Goal: Information Seeking & Learning: Compare options

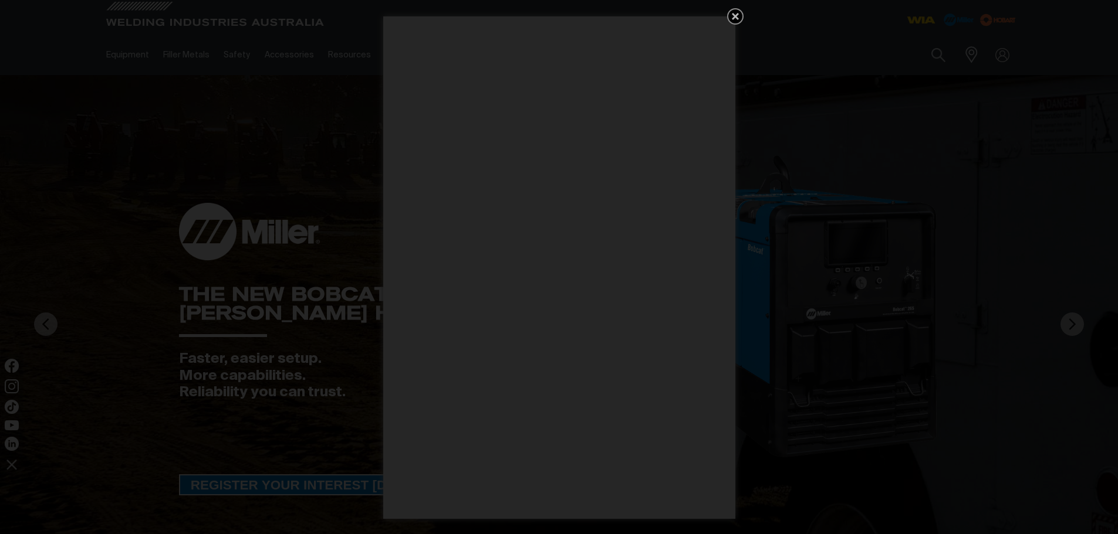
click at [734, 16] on icon "Get 5 WIA Welding Guides Free!" at bounding box center [735, 16] width 7 height 7
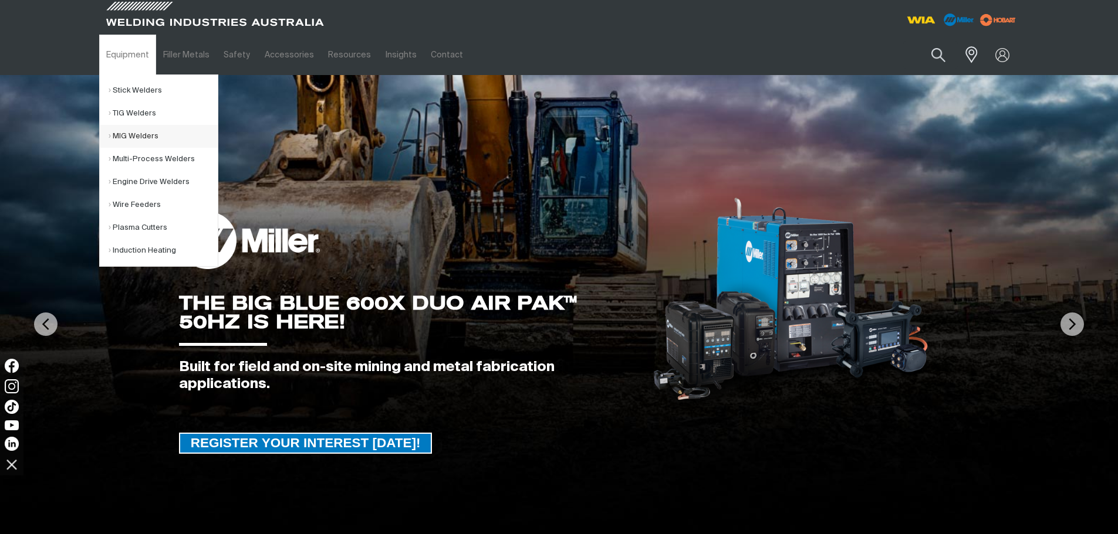
click at [116, 136] on link "MIG Welders" at bounding box center [163, 136] width 109 height 23
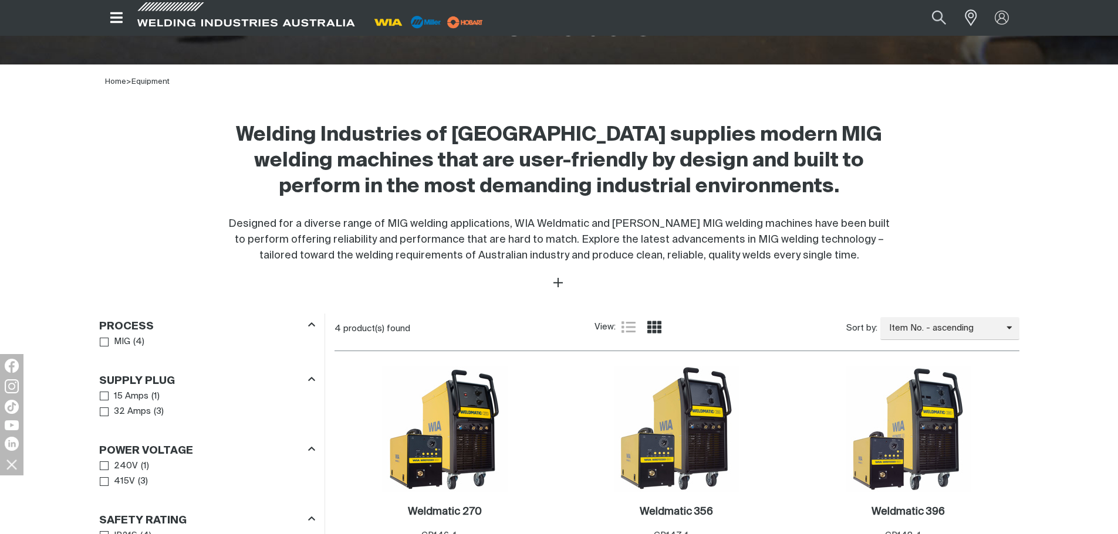
scroll to position [469, 0]
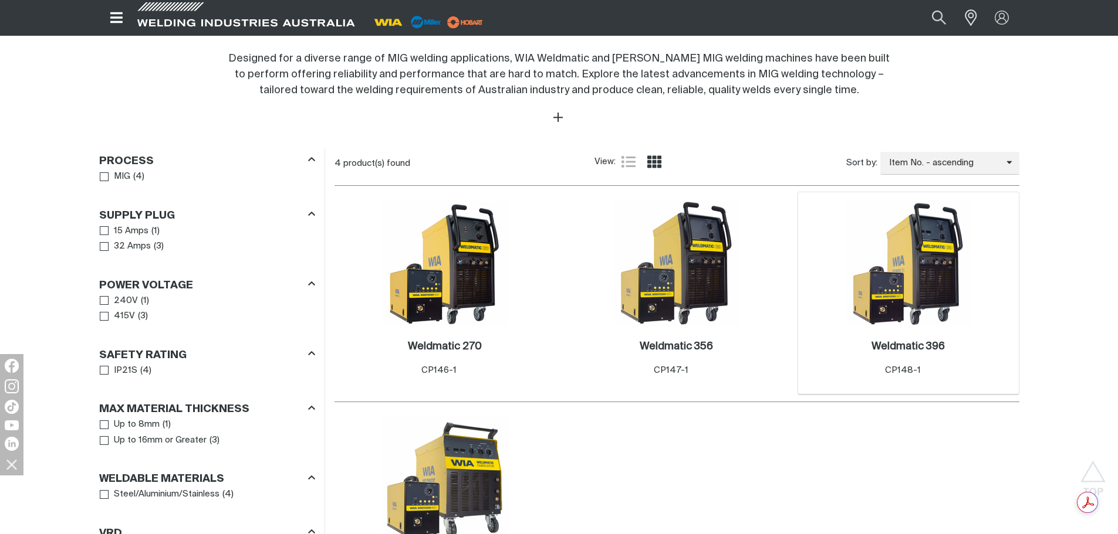
click at [925, 309] on img at bounding box center [908, 264] width 126 height 126
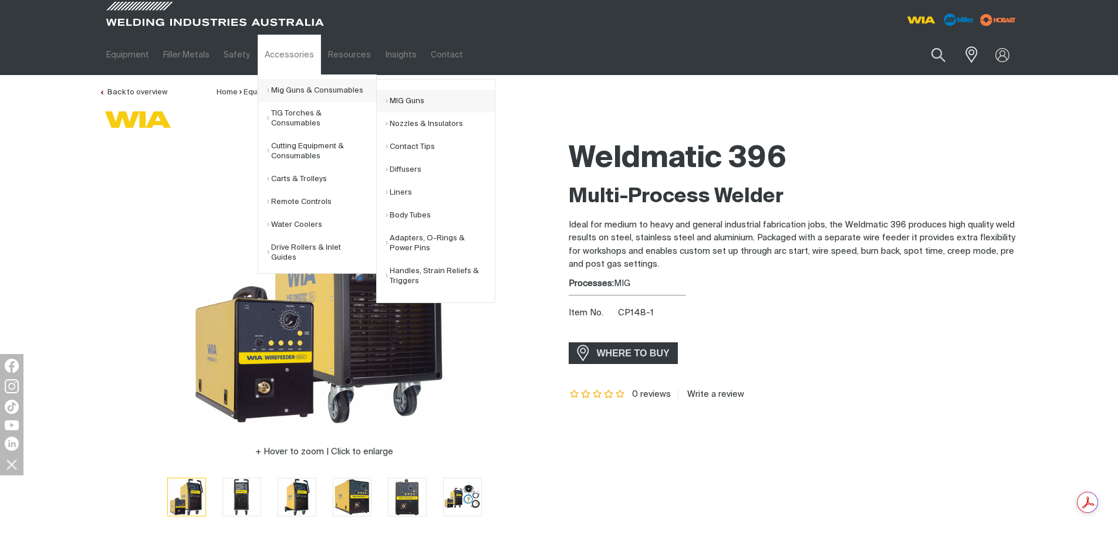
click at [407, 101] on link "MIG Guns" at bounding box center [439, 101] width 109 height 23
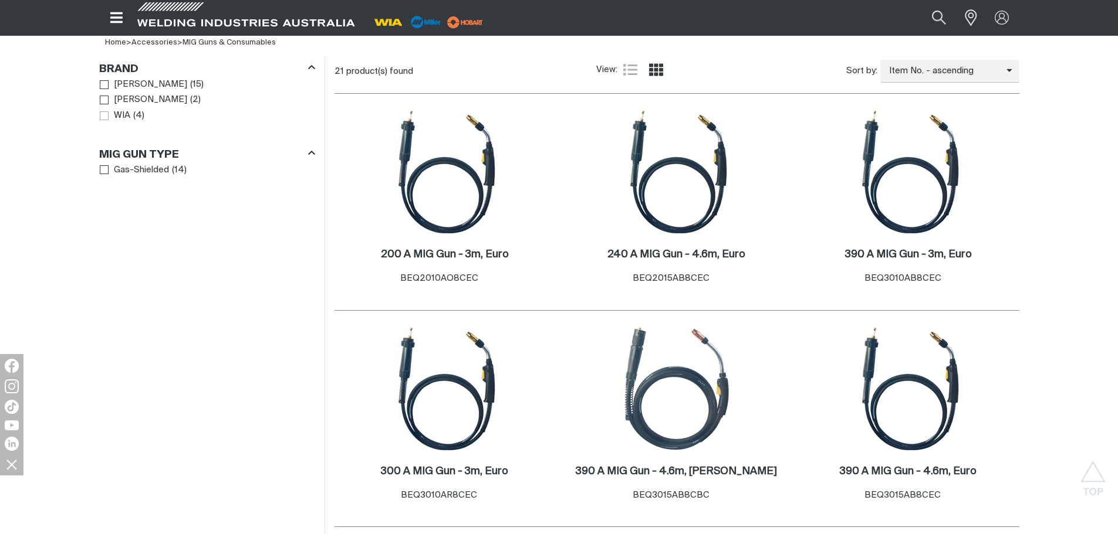
scroll to position [352, 0]
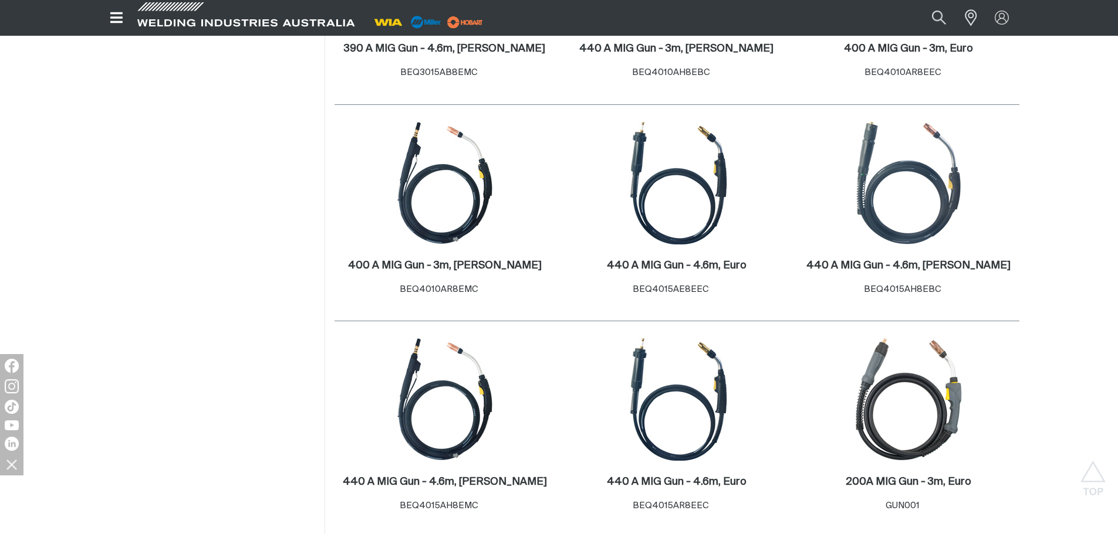
scroll to position [997, 0]
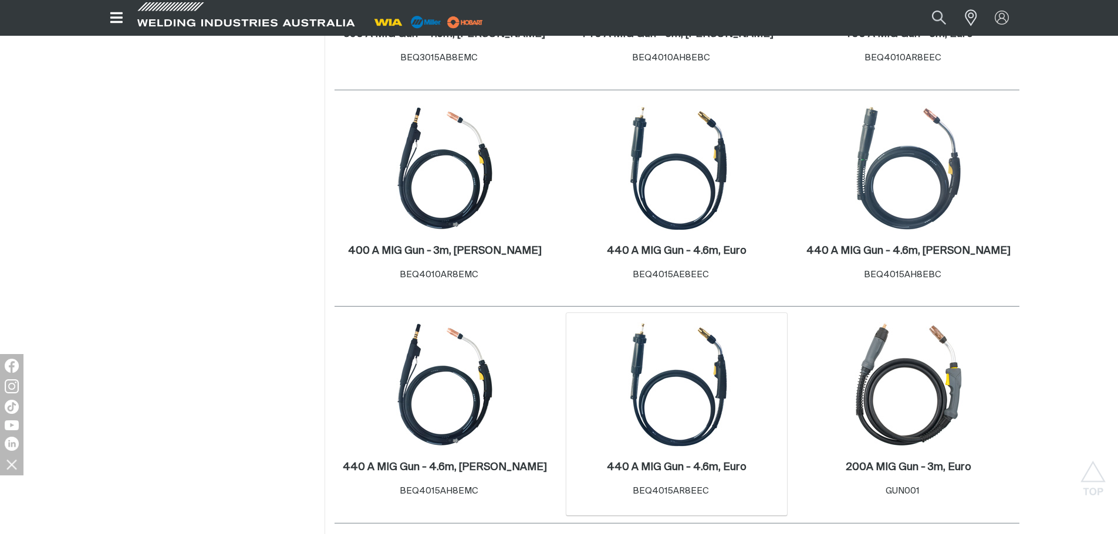
click at [676, 390] on img at bounding box center [677, 385] width 126 height 126
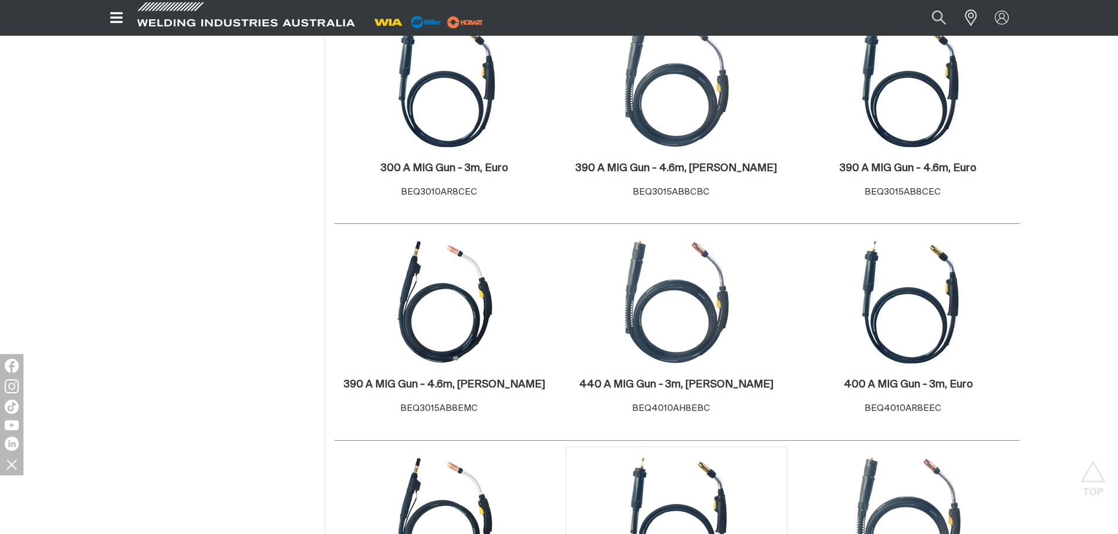
scroll to position [645, 0]
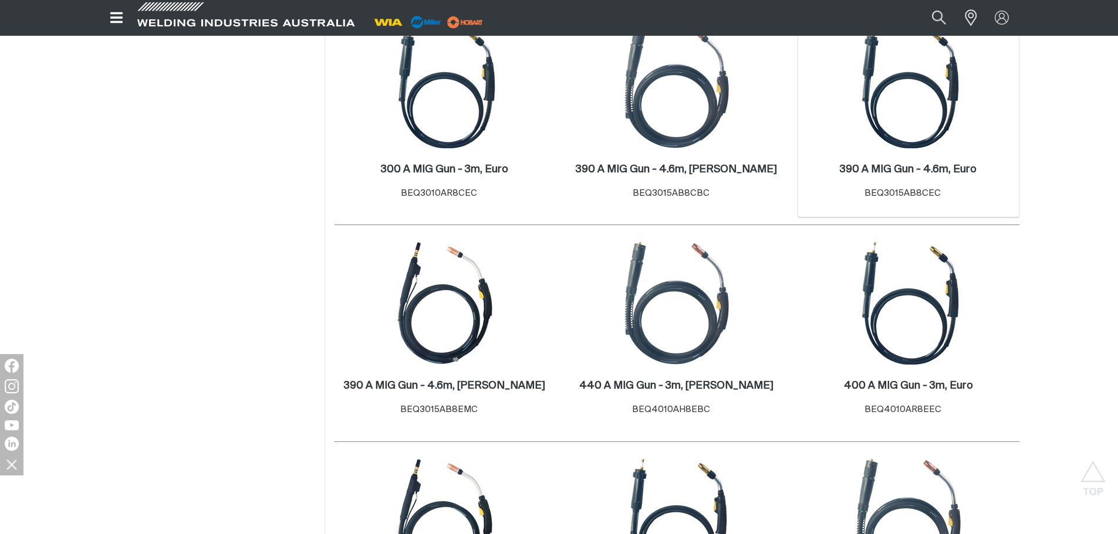
click at [899, 124] on img at bounding box center [908, 87] width 126 height 126
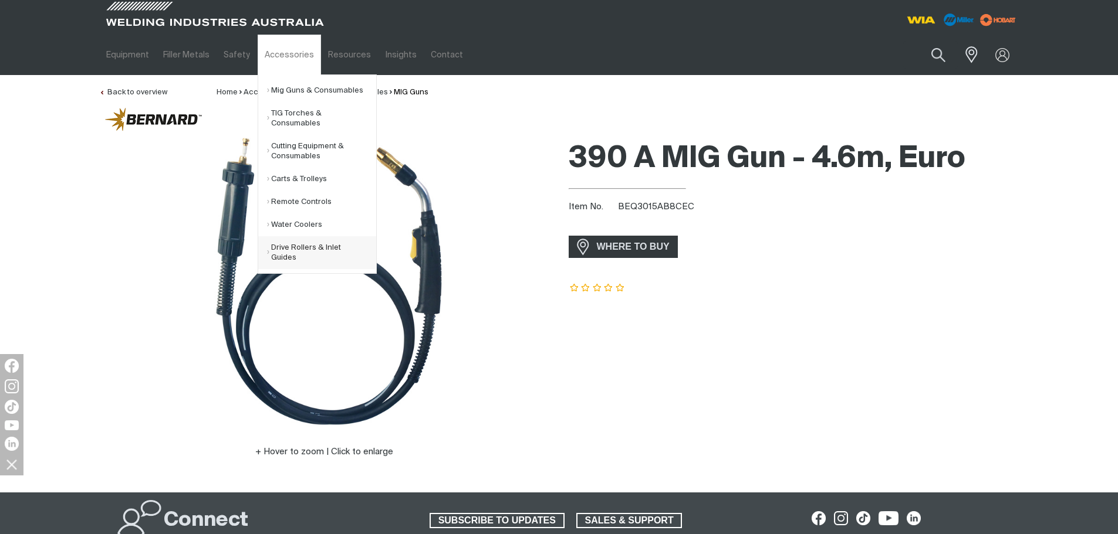
click at [289, 250] on link "Drive Rollers & Inlet Guides" at bounding box center [321, 252] width 109 height 33
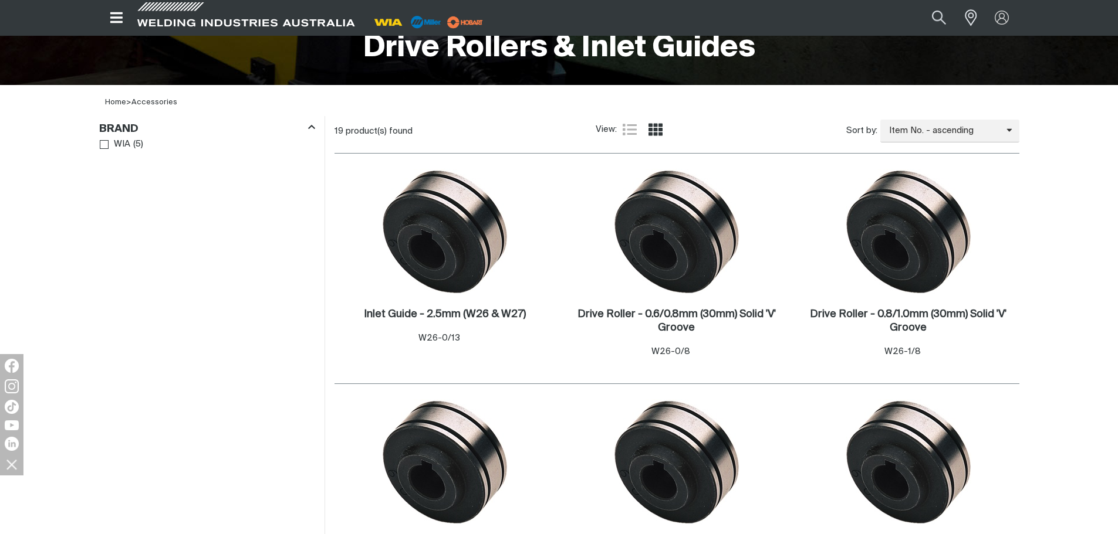
scroll to position [293, 0]
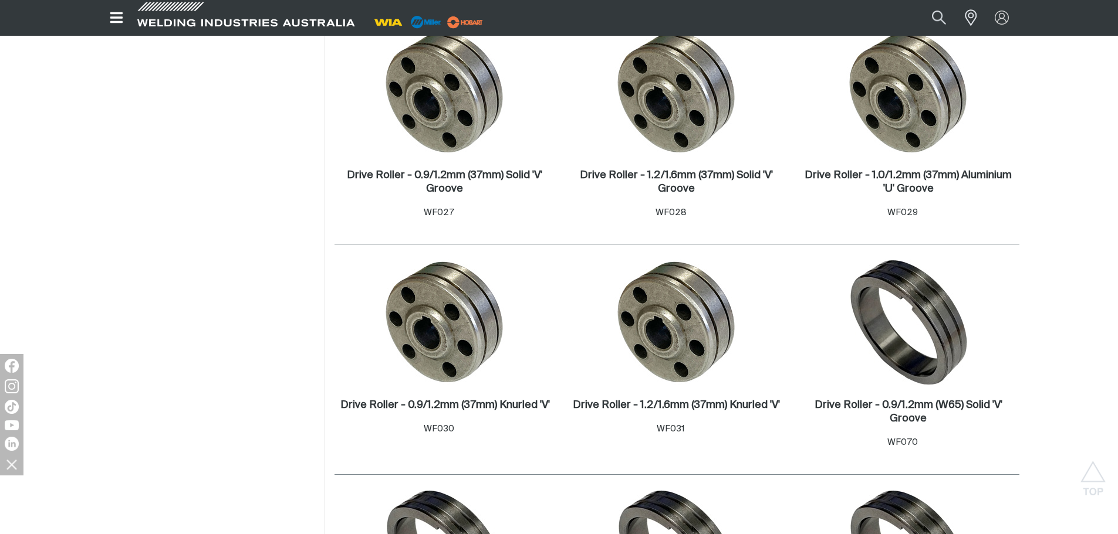
scroll to position [1115, 0]
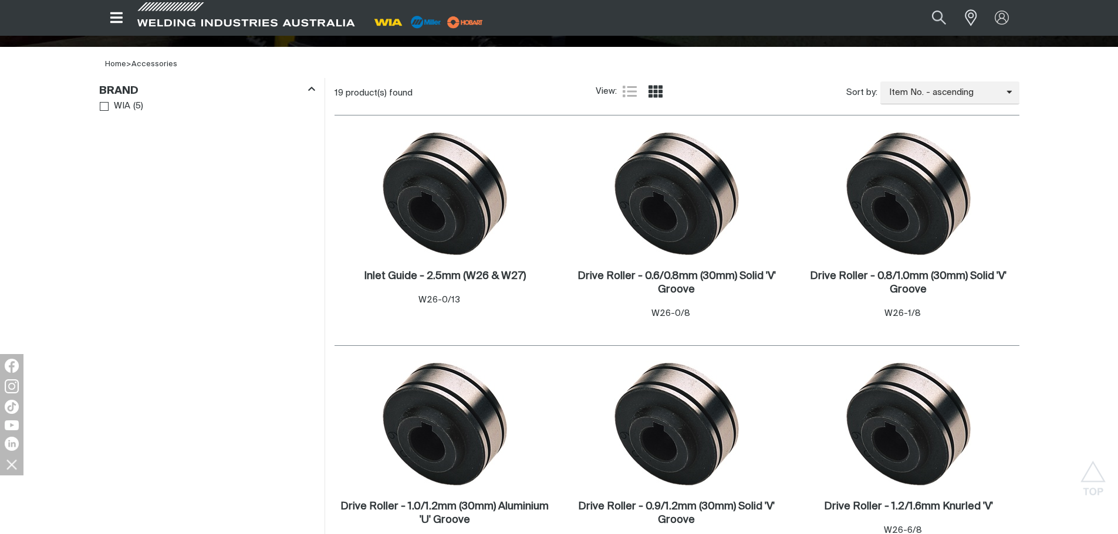
scroll to position [293, 0]
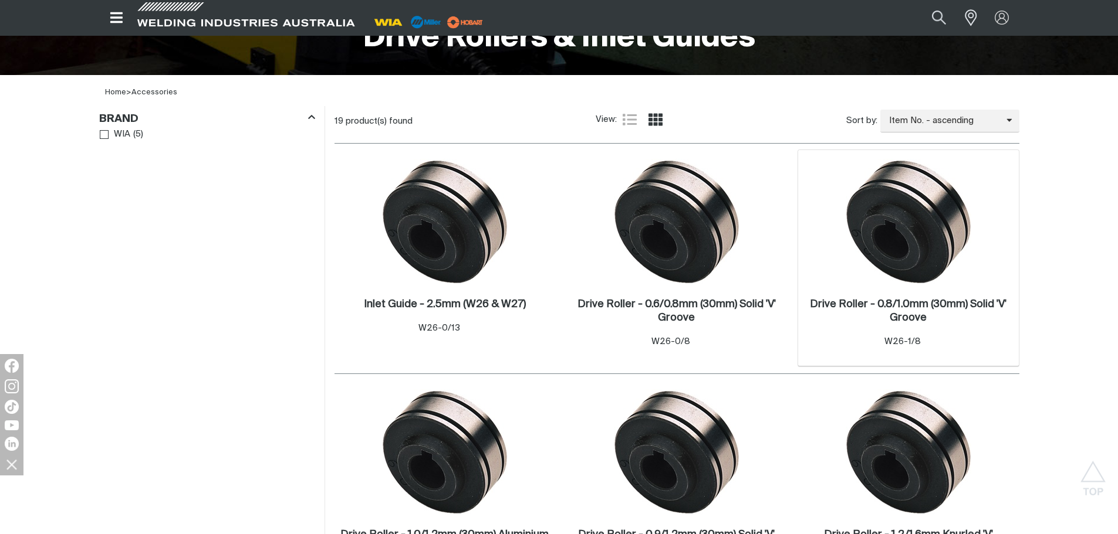
click at [927, 258] on img at bounding box center [908, 222] width 126 height 126
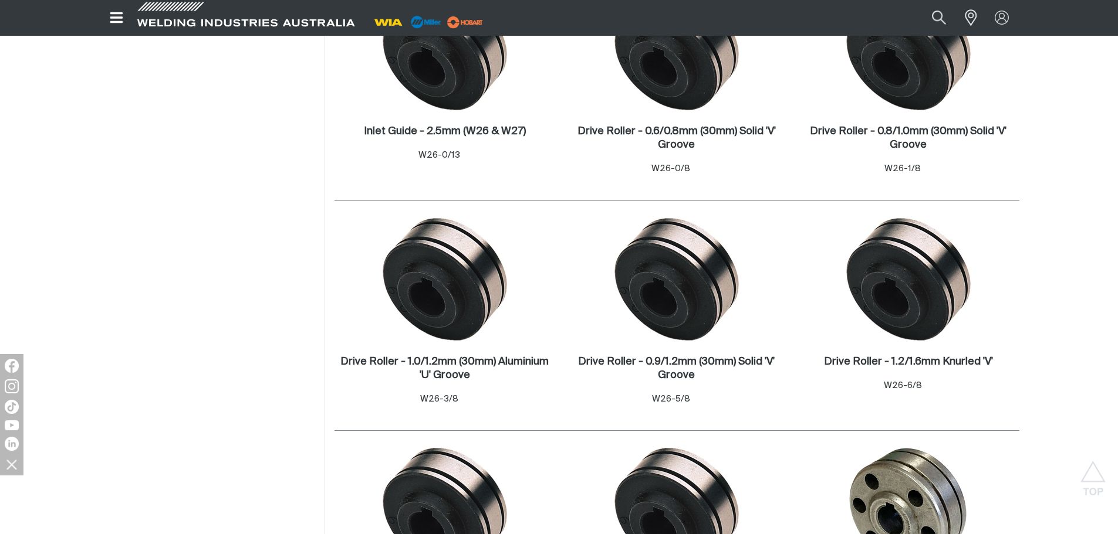
scroll to position [468, 0]
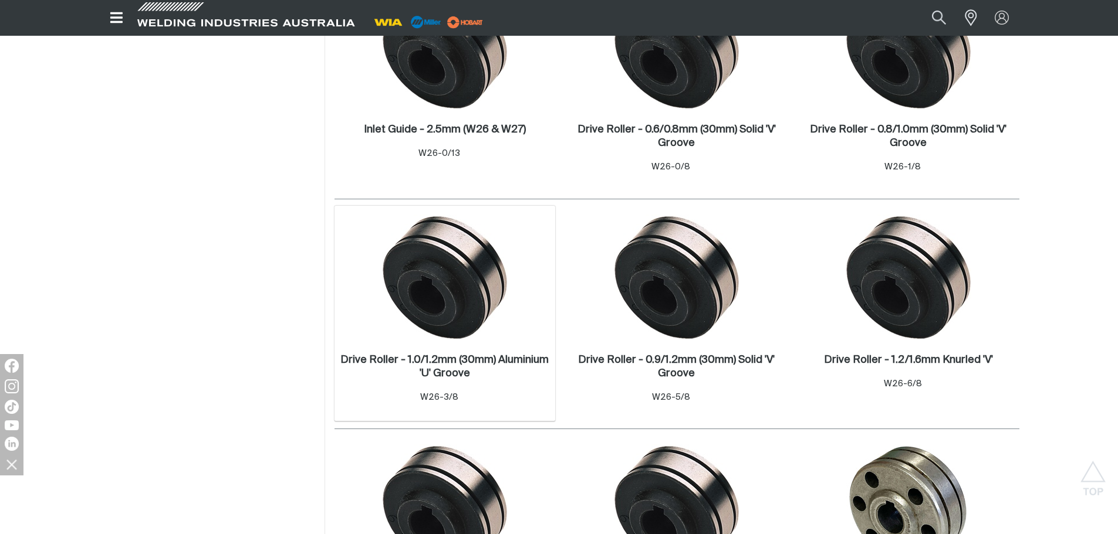
click at [439, 273] on img at bounding box center [445, 278] width 126 height 126
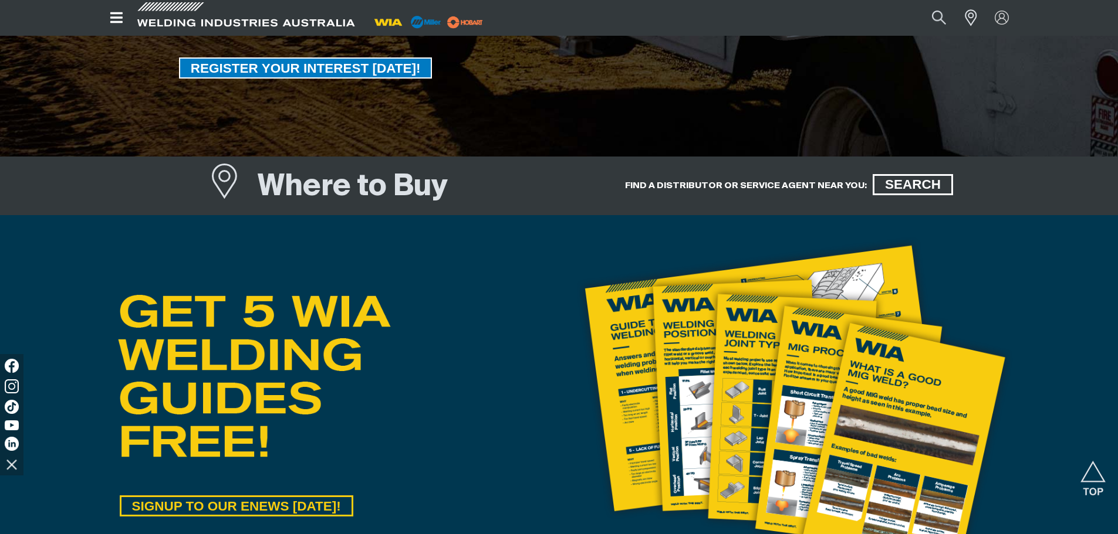
scroll to position [425, 0]
